Goal: Task Accomplishment & Management: Manage account settings

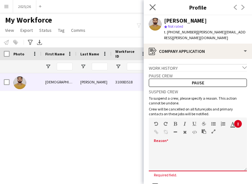
click at [156, 6] on app-icon "Close pop-in" at bounding box center [152, 7] width 9 height 9
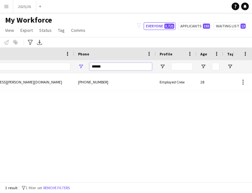
click at [135, 68] on input "******" at bounding box center [121, 67] width 62 height 8
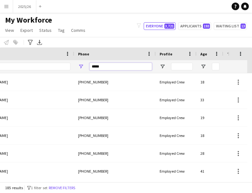
type input "******"
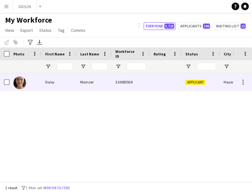
click at [88, 86] on div "Mainzer" at bounding box center [94, 82] width 35 height 18
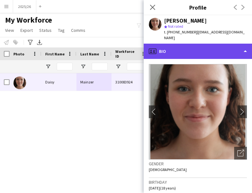
click at [211, 49] on div "profile Bio" at bounding box center [198, 51] width 108 height 15
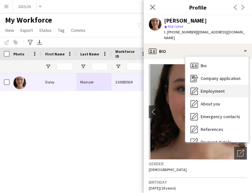
click at [226, 90] on div "Employment Employment" at bounding box center [217, 91] width 63 height 13
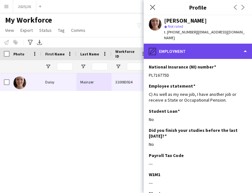
click at [209, 48] on div "pencil4 Employment" at bounding box center [198, 51] width 108 height 15
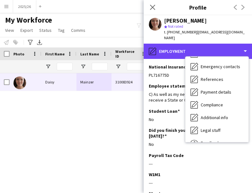
scroll to position [73, 0]
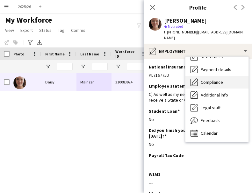
click at [224, 76] on div "Compliance Compliance" at bounding box center [217, 82] width 63 height 13
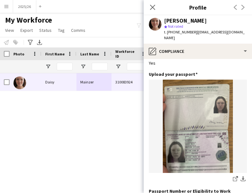
scroll to position [50, 0]
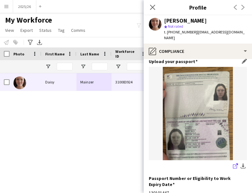
click at [232, 163] on link "share-external-link-1" at bounding box center [236, 167] width 8 height 8
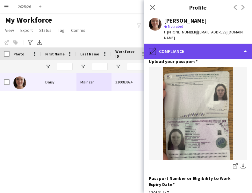
click at [216, 44] on div "pencil4 Compliance" at bounding box center [198, 51] width 108 height 15
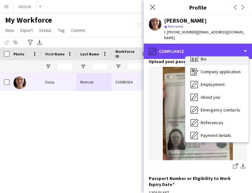
scroll to position [0, 0]
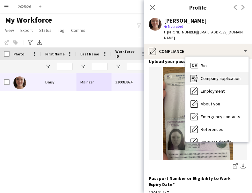
click at [221, 76] on span "Company application" at bounding box center [221, 79] width 40 height 6
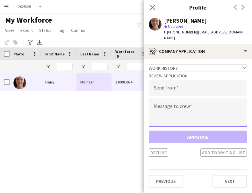
click at [160, 102] on textarea at bounding box center [198, 113] width 98 height 29
paste textarea "**********"
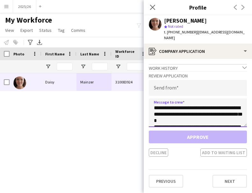
scroll to position [119, 0]
type textarea "**********"
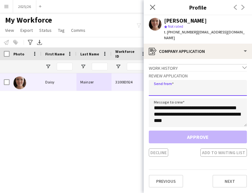
click at [180, 87] on input "email" at bounding box center [198, 88] width 98 height 16
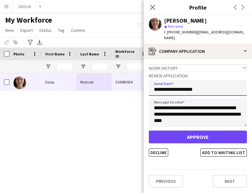
type input "**********"
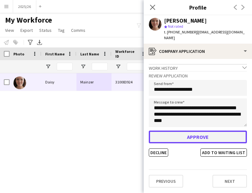
click at [180, 132] on button "Approve" at bounding box center [198, 137] width 98 height 13
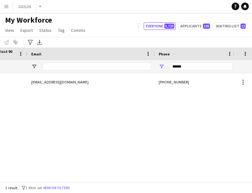
scroll to position [0, 0]
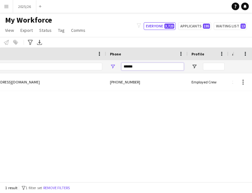
drag, startPoint x: 141, startPoint y: 68, endPoint x: 70, endPoint y: 68, distance: 71.4
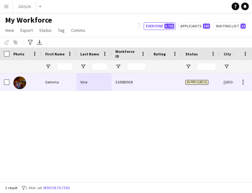
type input "******"
click at [82, 90] on div "Vine" at bounding box center [94, 82] width 35 height 18
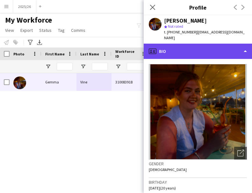
click at [196, 51] on div "profile Bio" at bounding box center [198, 51] width 108 height 15
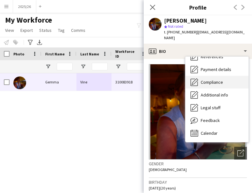
click at [226, 80] on div "Compliance Compliance" at bounding box center [217, 82] width 63 height 13
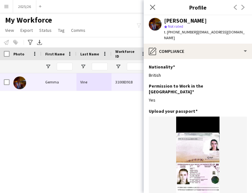
drag, startPoint x: 247, startPoint y: 85, endPoint x: 249, endPoint y: 109, distance: 23.7
click at [249, 109] on app-section-data-types "Nationality Edit this field British Permission to Work in the [GEOGRAPHIC_DATA]…" at bounding box center [198, 126] width 108 height 134
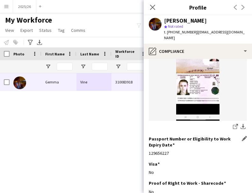
click at [228, 136] on h3 "Passport Number or Eligibility to Work Expiry Date" at bounding box center [195, 141] width 93 height 11
click at [233, 124] on icon "share-external-link-1" at bounding box center [235, 126] width 5 height 5
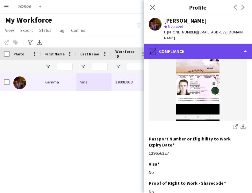
click at [222, 48] on div "pencil4 Compliance" at bounding box center [198, 51] width 108 height 15
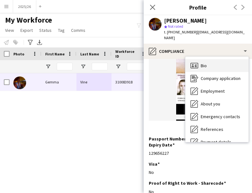
click at [223, 62] on div "Bio Bio" at bounding box center [217, 65] width 63 height 13
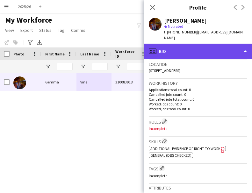
click at [210, 44] on div "profile Bio" at bounding box center [198, 51] width 108 height 15
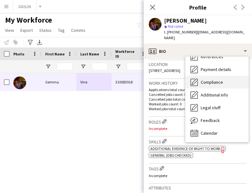
click at [216, 79] on span "Compliance" at bounding box center [212, 82] width 22 height 6
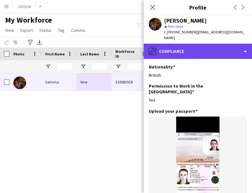
click at [212, 47] on div "pencil4 Compliance" at bounding box center [198, 51] width 108 height 15
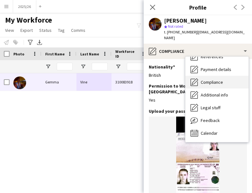
click at [216, 79] on span "Compliance" at bounding box center [212, 82] width 22 height 6
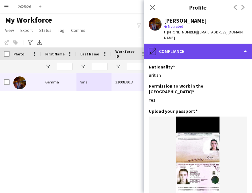
click at [229, 47] on div "pencil4 Compliance" at bounding box center [198, 51] width 108 height 15
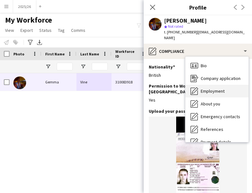
click at [225, 87] on div "Employment Employment" at bounding box center [217, 91] width 63 height 13
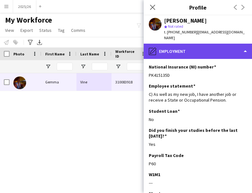
click at [212, 47] on div "pencil4 Employment" at bounding box center [198, 51] width 108 height 15
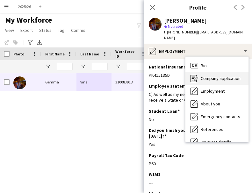
click at [225, 72] on div "Company application Company application" at bounding box center [217, 78] width 63 height 13
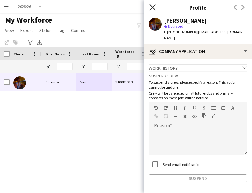
click at [155, 9] on icon at bounding box center [153, 7] width 6 height 6
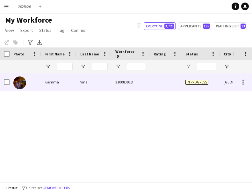
click at [141, 91] on div "310083918" at bounding box center [131, 82] width 38 height 18
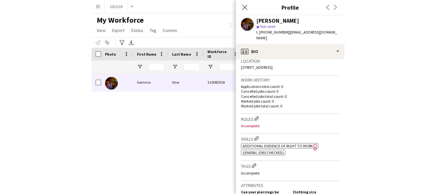
scroll to position [155, 0]
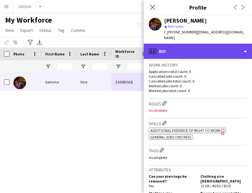
click at [217, 44] on div "profile Bio" at bounding box center [198, 51] width 108 height 15
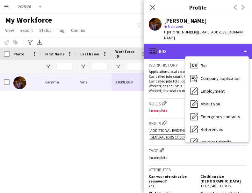
click at [217, 44] on div "profile Bio" at bounding box center [198, 51] width 108 height 15
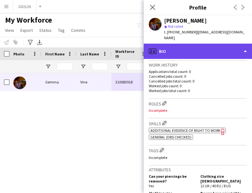
click at [217, 48] on div "profile Bio" at bounding box center [198, 51] width 108 height 15
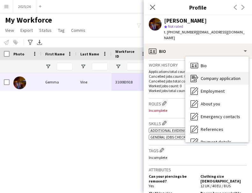
click at [212, 76] on span "Company application" at bounding box center [221, 79] width 40 height 6
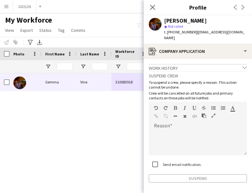
click at [212, 73] on h3 "Suspend crew" at bounding box center [198, 76] width 98 height 6
drag, startPoint x: 152, startPoint y: 5, endPoint x: 128, endPoint y: 1, distance: 24.2
click at [152, 5] on icon "Close pop-in" at bounding box center [152, 7] width 5 height 5
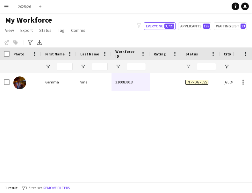
click at [82, 88] on div "Vine" at bounding box center [94, 82] width 35 height 18
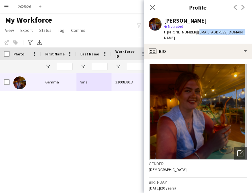
drag, startPoint x: 240, startPoint y: 32, endPoint x: 196, endPoint y: 35, distance: 43.8
click at [196, 35] on div "t. [PHONE_NUMBER] | [EMAIL_ADDRESS][DOMAIN_NAME]" at bounding box center [205, 34] width 83 height 11
copy span "[EMAIL_ADDRESS][DOMAIN_NAME]"
click at [6, 9] on app-icon "Menu" at bounding box center [6, 6] width 5 height 5
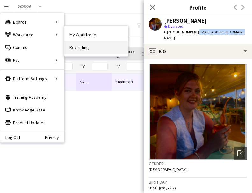
click at [87, 52] on link "Recruiting" at bounding box center [96, 47] width 64 height 13
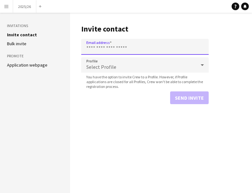
click at [87, 52] on input "Email address" at bounding box center [145, 47] width 128 height 16
click at [105, 64] on div "Select Profile" at bounding box center [138, 64] width 115 height 15
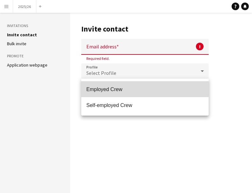
click at [117, 85] on mat-option "Employed Crew" at bounding box center [145, 89] width 128 height 16
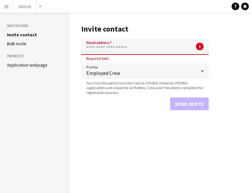
click at [120, 49] on input "Email address" at bounding box center [145, 47] width 128 height 16
paste input "**********"
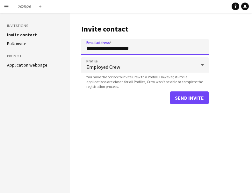
type input "**********"
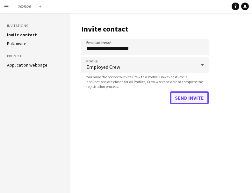
click at [193, 94] on button "Send invite" at bounding box center [189, 98] width 39 height 13
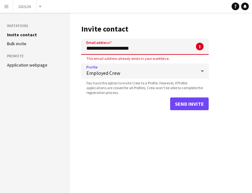
click at [171, 71] on span "Employed Crew" at bounding box center [141, 73] width 110 height 6
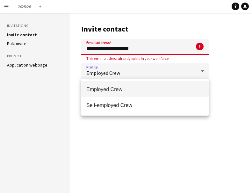
click at [203, 77] on div at bounding box center [126, 96] width 252 height 193
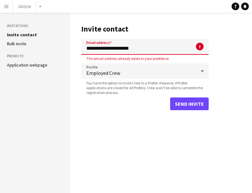
click at [6, 6] on app-icon "Menu" at bounding box center [6, 6] width 5 height 5
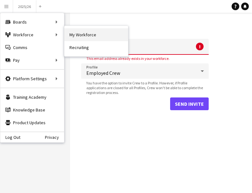
click at [65, 36] on link "My Workforce" at bounding box center [96, 34] width 64 height 13
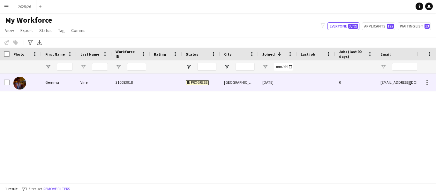
click at [212, 89] on div "In progress" at bounding box center [201, 82] width 38 height 18
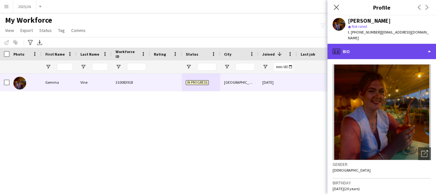
click at [252, 44] on div "profile Bio" at bounding box center [381, 51] width 108 height 15
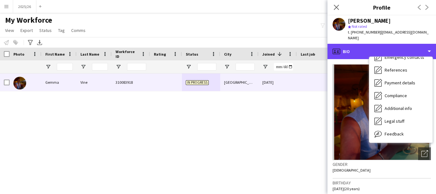
scroll to position [73, 0]
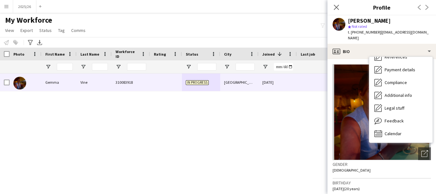
click at [252, 122] on div "[PERSON_NAME] 310083918 In progress [GEOGRAPHIC_DATA] [DATE] 0 [EMAIL_ADDRESS][…" at bounding box center [208, 125] width 416 height 104
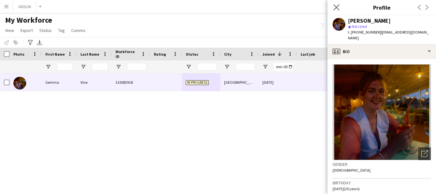
click at [252, 11] on app-icon "Close pop-in" at bounding box center [336, 7] width 9 height 9
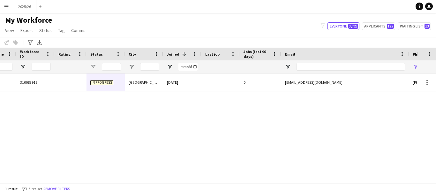
scroll to position [0, 146]
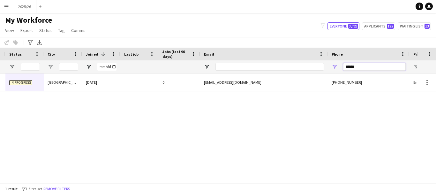
click at [252, 69] on input "******" at bounding box center [374, 67] width 62 height 8
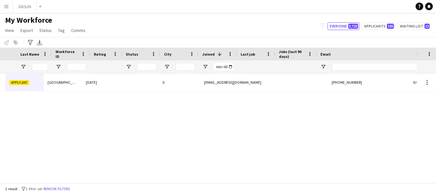
scroll to position [0, 60]
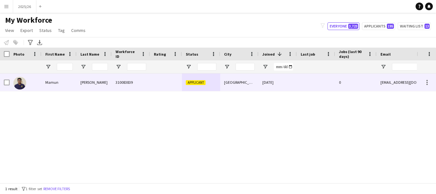
type input "******"
click at [64, 86] on div "Mamun" at bounding box center [58, 82] width 35 height 18
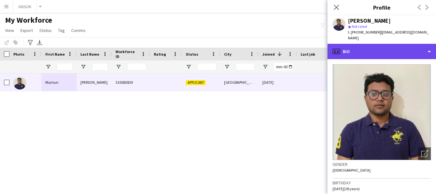
click at [252, 51] on div "profile Bio" at bounding box center [381, 51] width 108 height 15
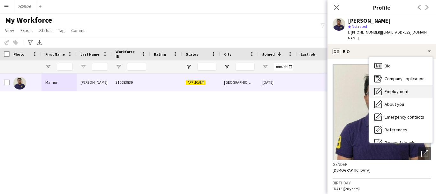
click at [252, 89] on div "Employment Employment" at bounding box center [400, 91] width 63 height 13
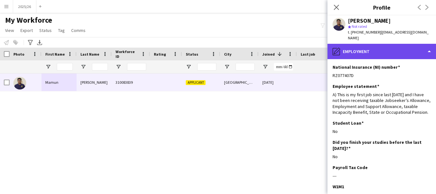
click at [252, 44] on div "pencil4 Employment" at bounding box center [381, 51] width 108 height 15
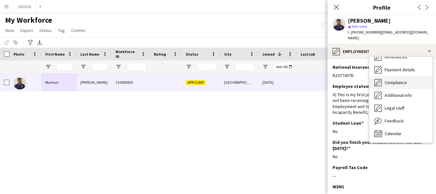
click at [252, 79] on div "Compliance Compliance" at bounding box center [400, 82] width 63 height 13
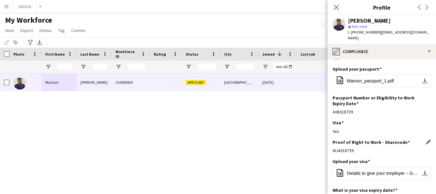
drag, startPoint x: 359, startPoint y: 142, endPoint x: 333, endPoint y: 143, distance: 26.8
click at [252, 143] on div "Proof of RIght to Work - Sharecode Edit this field WJ4318739" at bounding box center [381, 148] width 98 height 19
copy div "WJ4318739"
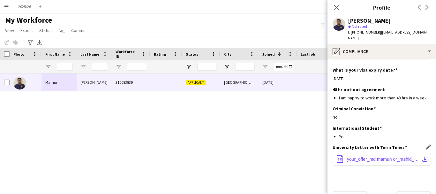
click at [252, 152] on button "office-file-sheet your_offer_md mamun or_rashid_23076229.pdf download-bottom" at bounding box center [381, 158] width 98 height 13
click at [252, 5] on div "Close pop-in" at bounding box center [336, 7] width 18 height 15
click at [252, 6] on icon at bounding box center [336, 7] width 6 height 6
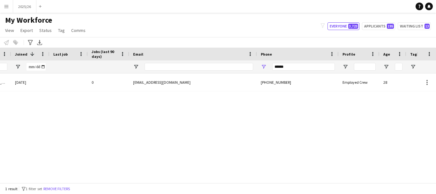
scroll to position [0, 275]
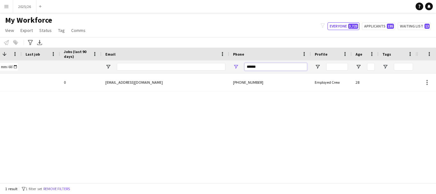
click at [252, 66] on input "******" at bounding box center [275, 67] width 62 height 8
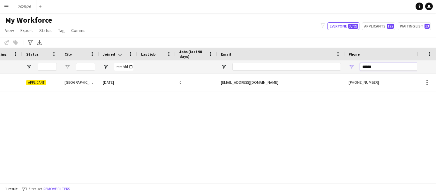
scroll to position [0, 28]
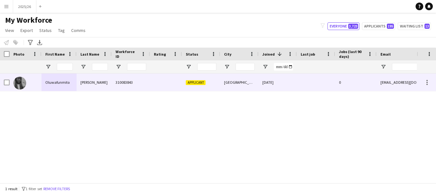
type input "******"
click at [134, 85] on div "310083843" at bounding box center [131, 82] width 38 height 18
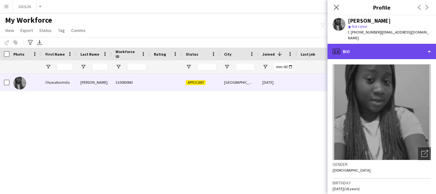
click at [252, 49] on div "profile Bio" at bounding box center [381, 51] width 108 height 15
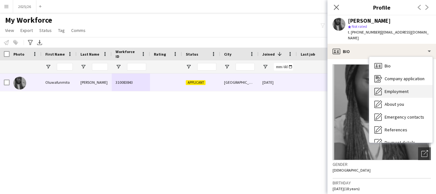
click at [252, 91] on span "Employment" at bounding box center [396, 91] width 24 height 6
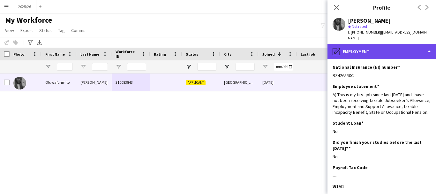
click at [252, 49] on div "pencil4 Employment" at bounding box center [381, 51] width 108 height 15
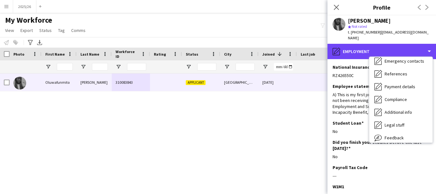
scroll to position [72, 0]
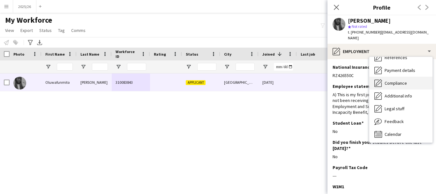
click at [252, 83] on span "Compliance" at bounding box center [395, 83] width 22 height 6
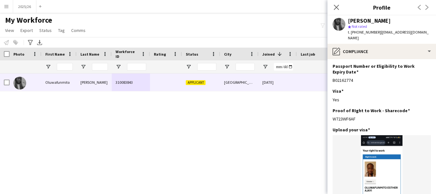
scroll to position [77, 0]
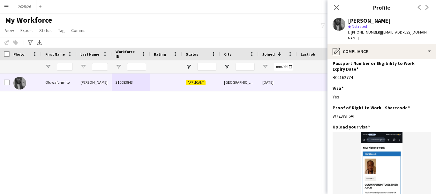
drag, startPoint x: 356, startPoint y: 110, endPoint x: 329, endPoint y: 111, distance: 26.8
click at [252, 111] on app-section-data-types "Nationality Edit this field Nigerian Permission to Work in the [GEOGRAPHIC_DATA…" at bounding box center [381, 126] width 108 height 135
copy div "W723WF6AF"
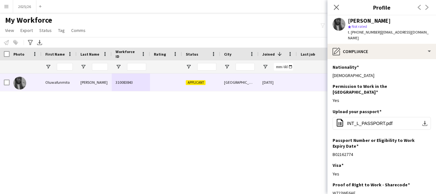
click at [252, 60] on app-section-data-types "Nationality Edit this field Nigerian Permission to Work in the [GEOGRAPHIC_DATA…" at bounding box center [381, 126] width 108 height 135
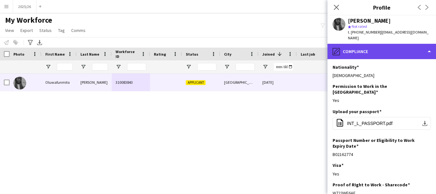
click at [252, 49] on div "pencil4 Compliance" at bounding box center [381, 51] width 108 height 15
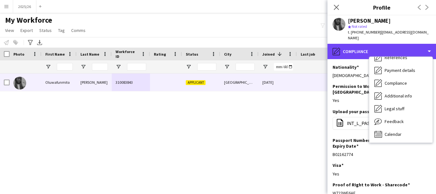
scroll to position [0, 0]
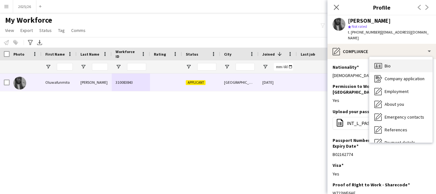
click at [252, 67] on div "Bio Bio" at bounding box center [400, 65] width 63 height 13
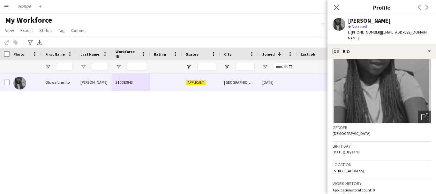
scroll to position [40, 0]
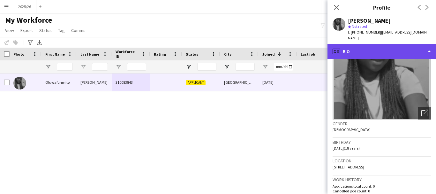
click at [252, 52] on div "profile Bio" at bounding box center [381, 51] width 108 height 15
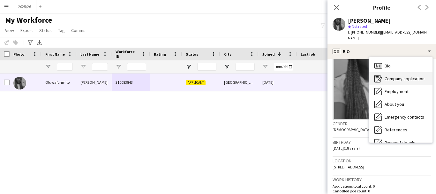
click at [252, 74] on div "Company application Company application" at bounding box center [400, 78] width 63 height 13
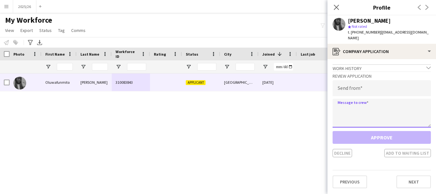
click at [252, 99] on textarea at bounding box center [381, 113] width 98 height 29
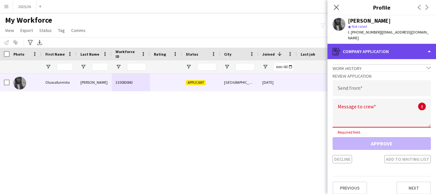
click at [252, 54] on div "register Company application" at bounding box center [381, 51] width 108 height 15
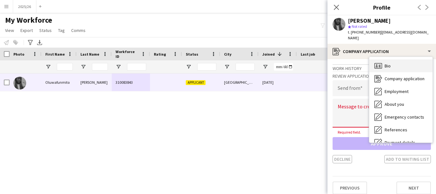
click at [252, 63] on div "Bio Bio" at bounding box center [400, 65] width 63 height 13
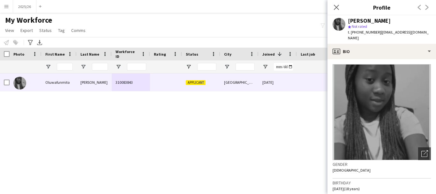
scroll to position [133, 0]
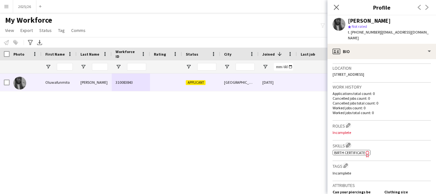
click at [252, 145] on app-icon "Edit crew company skills" at bounding box center [348, 145] width 4 height 4
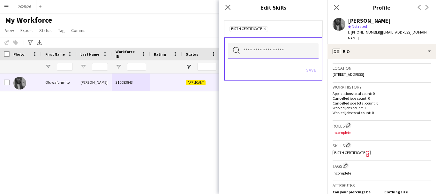
click at [252, 55] on input "text" at bounding box center [273, 51] width 91 height 16
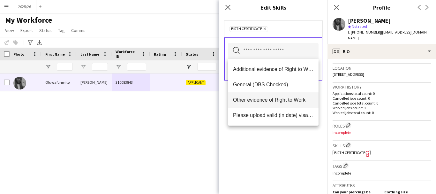
click at [252, 94] on mat-option "Other evidence of Right to Work" at bounding box center [273, 99] width 91 height 15
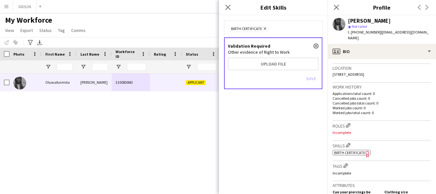
click at [252, 54] on p "Other evidence of Right to Work" at bounding box center [273, 52] width 91 height 6
drag, startPoint x: 261, startPoint y: 62, endPoint x: 253, endPoint y: 54, distance: 12.2
click at [252, 54] on p "Other evidence of Right to Work" at bounding box center [273, 52] width 91 height 6
click at [252, 56] on div "Validation Required close Other evidence of Right to Work Upload file Save" at bounding box center [273, 63] width 98 height 52
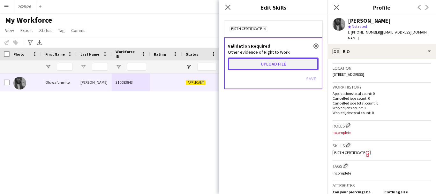
click at [252, 62] on button "Upload file" at bounding box center [273, 63] width 91 height 13
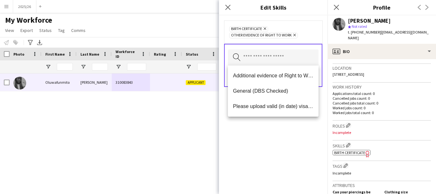
click at [252, 150] on div "Birth Certificate Remove Other evidence of Right to Work Remove Search by skill…" at bounding box center [273, 104] width 108 height 178
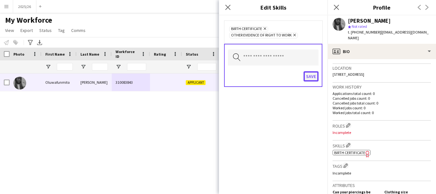
click at [252, 77] on button "Save" at bounding box center [310, 76] width 15 height 10
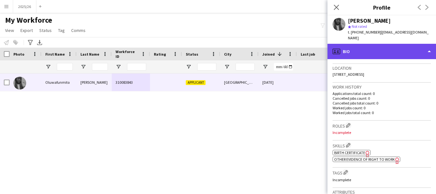
click at [252, 53] on div "profile Bio" at bounding box center [381, 51] width 108 height 15
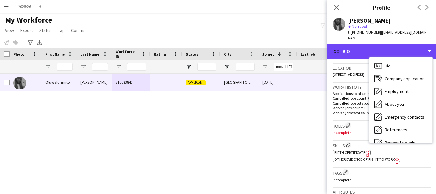
scroll to position [73, 0]
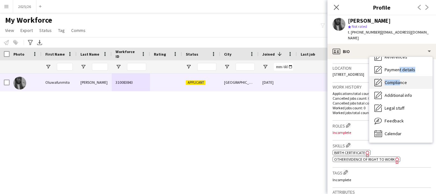
drag, startPoint x: 398, startPoint y: 73, endPoint x: 398, endPoint y: 78, distance: 4.8
click at [252, 78] on div "Bio Bio Company application Company application Employment Employment About you…" at bounding box center [400, 99] width 63 height 85
click at [252, 78] on div "Compliance Compliance" at bounding box center [400, 82] width 63 height 13
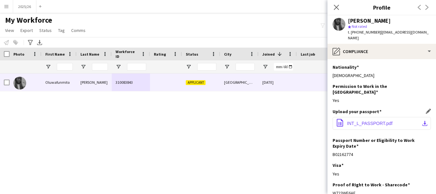
click at [252, 117] on button "office-file-sheet INT_L_PASSPORT.pdf download-bottom" at bounding box center [381, 123] width 98 height 13
click at [252, 59] on app-section-data-types "Nationality Edit this field Nigerian Permission to Work in the [GEOGRAPHIC_DATA…" at bounding box center [381, 126] width 108 height 135
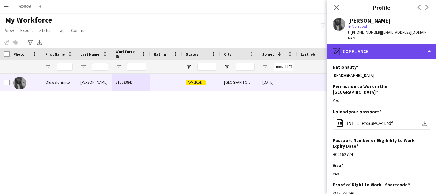
click at [252, 49] on div "pencil4 Compliance" at bounding box center [381, 51] width 108 height 15
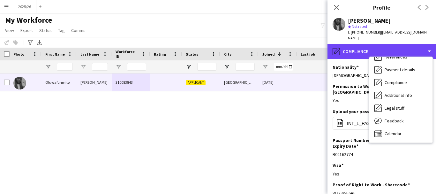
scroll to position [0, 0]
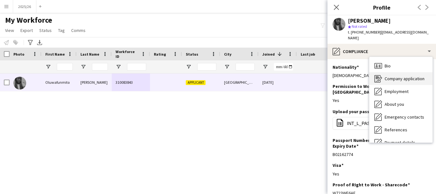
click at [252, 75] on div "Company application Company application" at bounding box center [400, 78] width 63 height 13
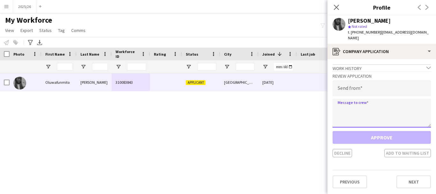
click at [252, 124] on textarea at bounding box center [381, 113] width 98 height 29
paste textarea "**********"
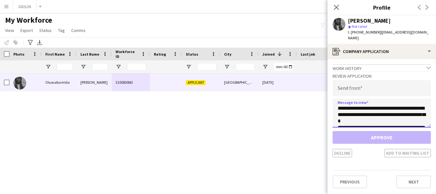
scroll to position [119, 0]
type textarea "**********"
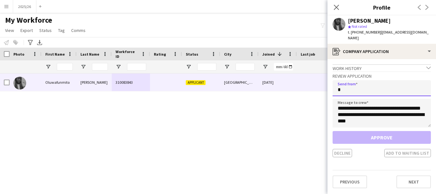
click at [252, 88] on input "*" at bounding box center [381, 88] width 98 height 16
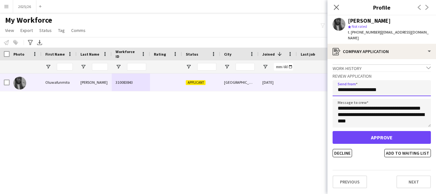
type input "**********"
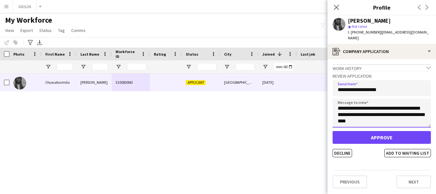
drag, startPoint x: 379, startPoint y: 135, endPoint x: 378, endPoint y: 125, distance: 9.6
click at [252, 125] on textarea "**********" at bounding box center [381, 113] width 98 height 29
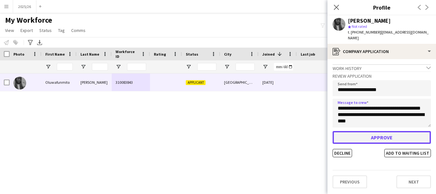
click at [252, 134] on button "Approve" at bounding box center [381, 137] width 98 height 13
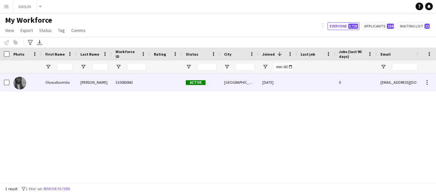
click at [252, 90] on div "[DATE]" at bounding box center [277, 82] width 38 height 18
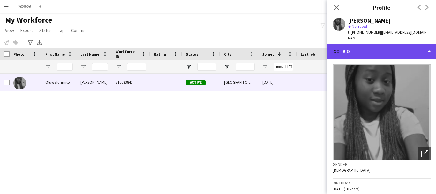
click at [252, 55] on div "profile Bio" at bounding box center [381, 51] width 108 height 15
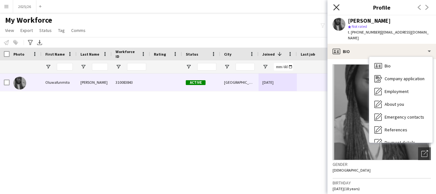
click at [252, 6] on icon "Close pop-in" at bounding box center [336, 7] width 6 height 6
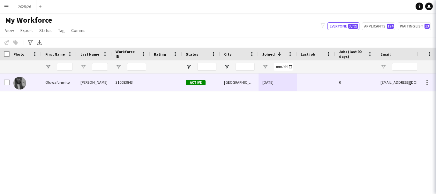
click at [252, 6] on icon at bounding box center [444, 7] width 6 height 6
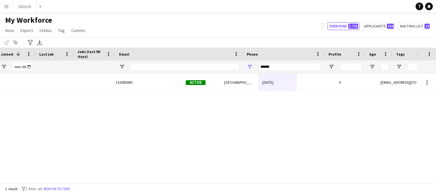
scroll to position [0, 263]
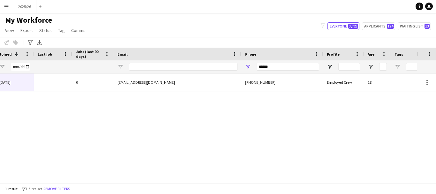
click at [252, 71] on div "******" at bounding box center [287, 66] width 62 height 13
click at [252, 68] on input "******" at bounding box center [287, 67] width 62 height 8
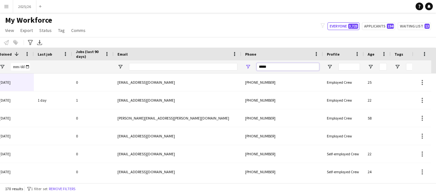
type input "******"
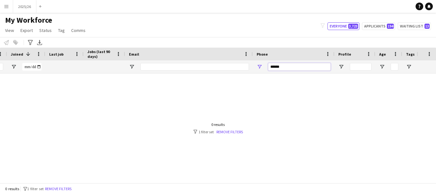
scroll to position [0, 249]
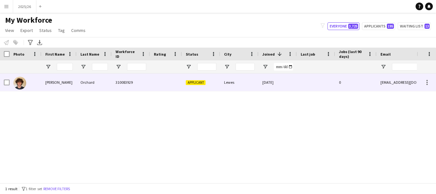
click at [70, 79] on div "James" at bounding box center [58, 82] width 35 height 18
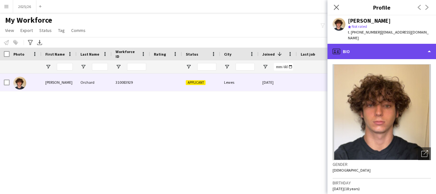
click at [362, 44] on div "profile Bio" at bounding box center [381, 51] width 108 height 15
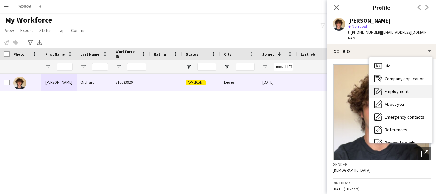
click at [378, 85] on div "Employment Employment" at bounding box center [400, 91] width 63 height 13
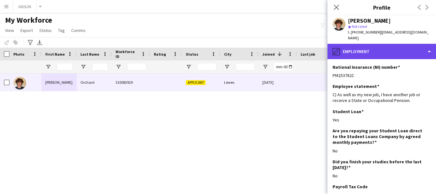
click at [385, 48] on div "pencil4 Employment" at bounding box center [381, 51] width 108 height 15
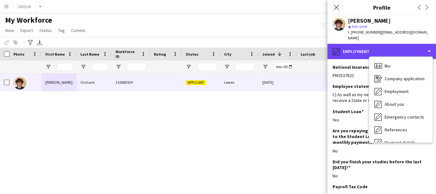
scroll to position [73, 0]
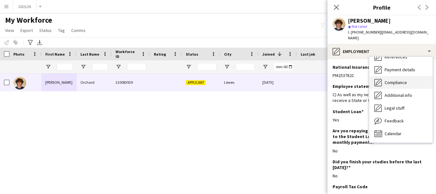
click at [383, 76] on div "Compliance Compliance" at bounding box center [400, 82] width 63 height 13
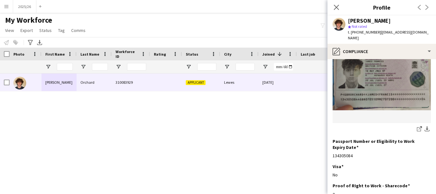
scroll to position [88, 0]
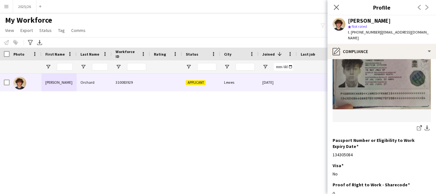
click at [372, 54] on img at bounding box center [381, 75] width 98 height 68
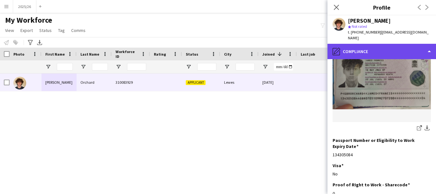
click at [369, 44] on div "pencil4 Compliance" at bounding box center [381, 51] width 108 height 15
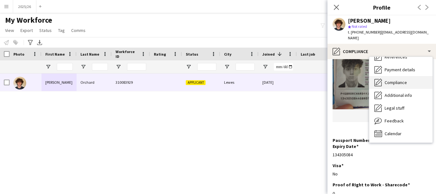
click at [401, 79] on span "Compliance" at bounding box center [395, 82] width 22 height 6
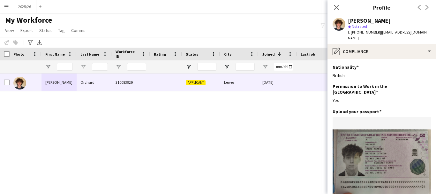
click at [389, 59] on app-section-data-types "Nationality Edit this field British Permission to Work in the UK Edit this fiel…" at bounding box center [381, 126] width 108 height 135
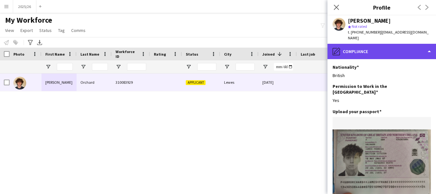
click at [388, 49] on div "pencil4 Compliance" at bounding box center [381, 51] width 108 height 15
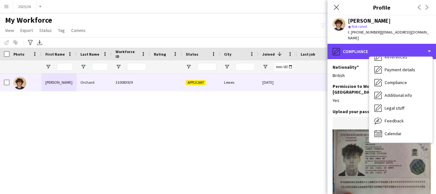
scroll to position [34, 0]
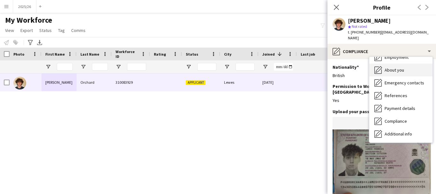
click at [395, 68] on div "About you About you" at bounding box center [400, 69] width 63 height 13
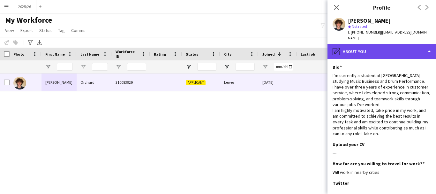
click at [384, 51] on div "pencil4 About you" at bounding box center [381, 51] width 108 height 15
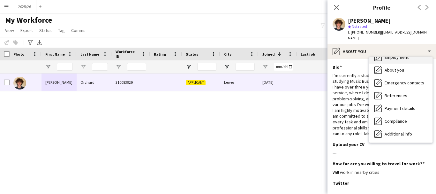
click at [417, 55] on div "Employment Employment" at bounding box center [400, 57] width 63 height 13
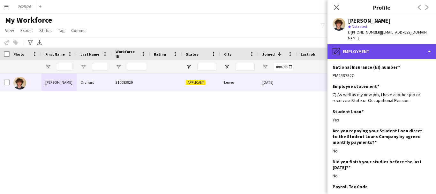
click at [387, 45] on div "pencil4 Employment" at bounding box center [381, 51] width 108 height 15
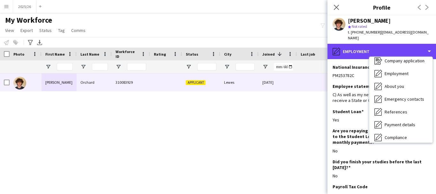
scroll to position [16, 0]
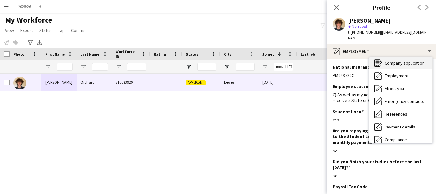
click at [401, 62] on div "Company application Company application" at bounding box center [400, 62] width 63 height 13
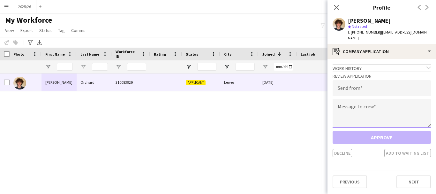
click at [348, 101] on textarea at bounding box center [381, 113] width 98 height 29
paste textarea "**********"
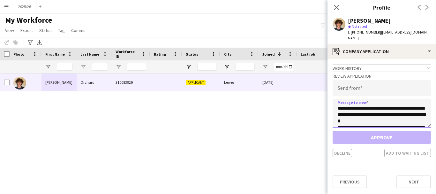
scroll to position [119, 0]
type textarea "**********"
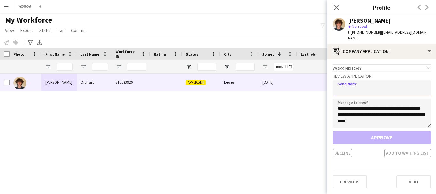
click at [363, 80] on input "email" at bounding box center [381, 88] width 98 height 16
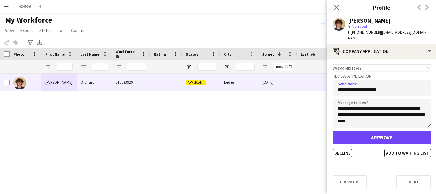
type input "**********"
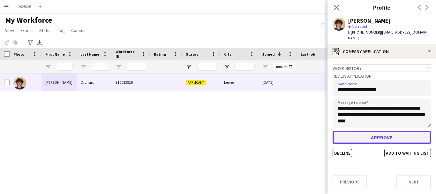
click at [364, 133] on button "Approve" at bounding box center [381, 137] width 98 height 13
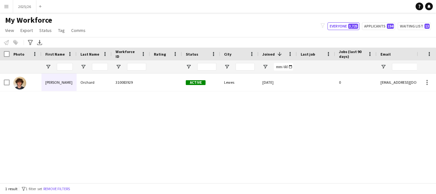
click at [237, 92] on div "James Orchard 310083929 Active Lewes 23-09-2025 0 jforchard07@gmail.com" at bounding box center [208, 125] width 416 height 104
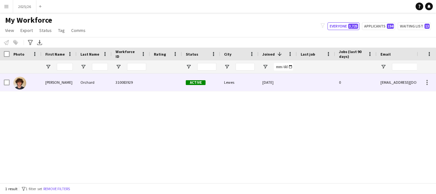
click at [227, 87] on div "Lewes" at bounding box center [239, 82] width 38 height 18
